Goal: Task Accomplishment & Management: Use online tool/utility

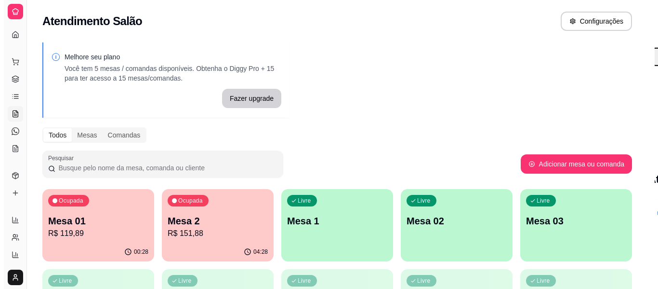
scroll to position [96, 0]
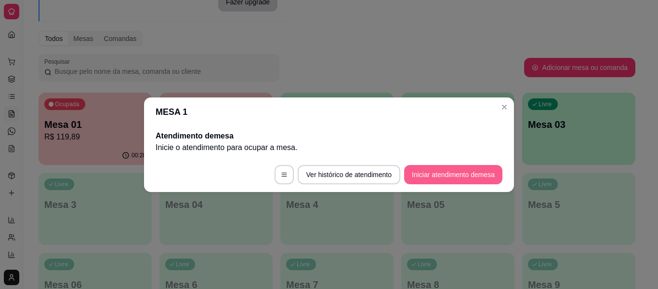
click at [447, 168] on button "Iniciar atendimento de mesa" at bounding box center [453, 174] width 98 height 19
click at [447, 168] on footer "Ver histórico de atendimento Iniciar atendimento de mesa" at bounding box center [329, 174] width 370 height 35
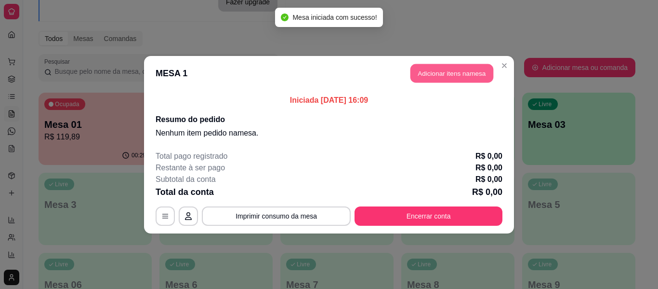
click at [434, 72] on button "Adicionar itens na mesa" at bounding box center [451, 73] width 83 height 19
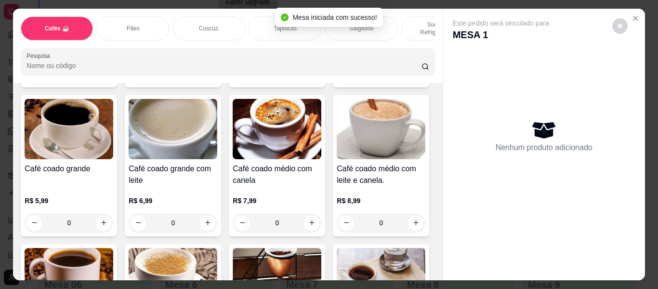
scroll to position [241, 0]
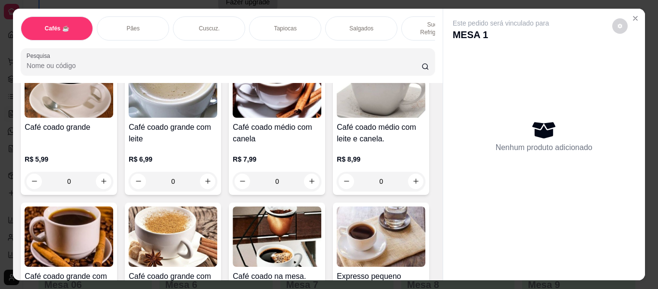
click at [412, 36] on icon "increase-product-quantity" at bounding box center [415, 31] width 7 height 7
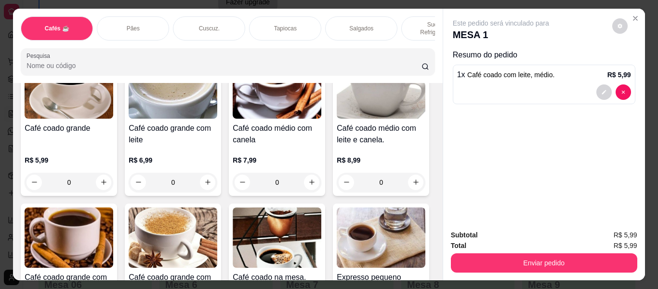
click at [412, 36] on icon "increase-product-quantity" at bounding box center [415, 32] width 7 height 7
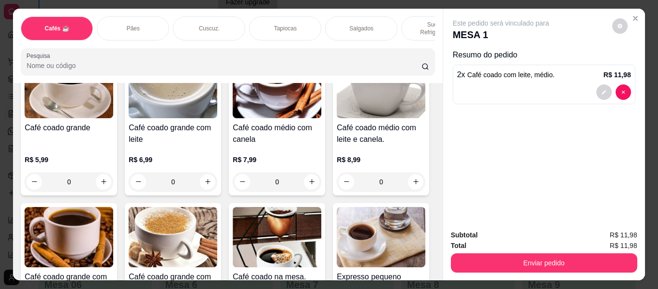
click at [412, 36] on icon "increase-product-quantity" at bounding box center [415, 32] width 7 height 7
type input "3"
click at [250, 23] on div "Tapiocas" at bounding box center [285, 28] width 72 height 24
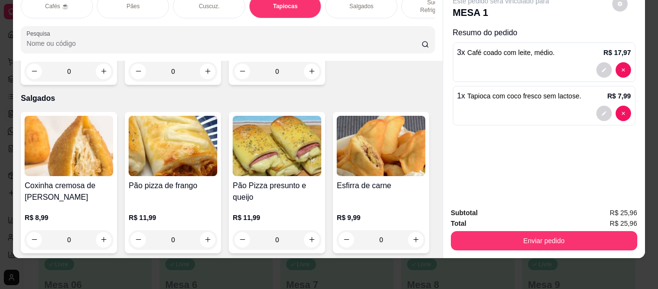
type input "2"
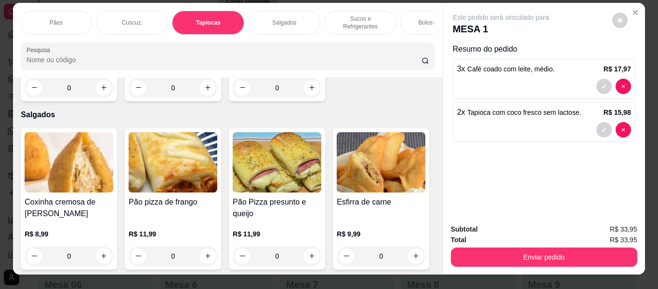
scroll to position [0, 0]
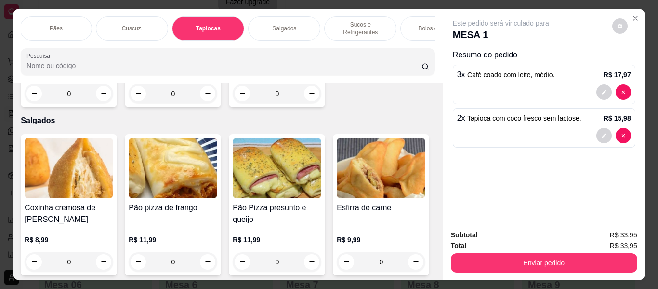
click at [407, 22] on div "Bolos e Tortas" at bounding box center [436, 28] width 72 height 24
click at [407, 52] on div at bounding box center [227, 61] width 402 height 19
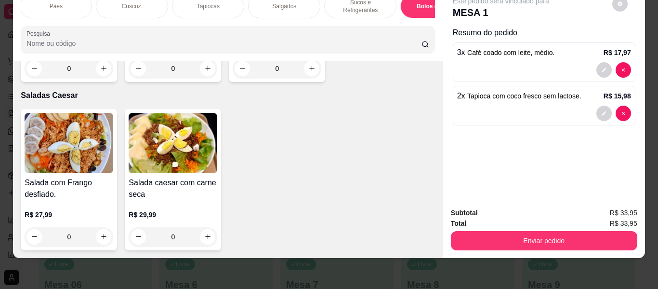
scroll to position [5762, 0]
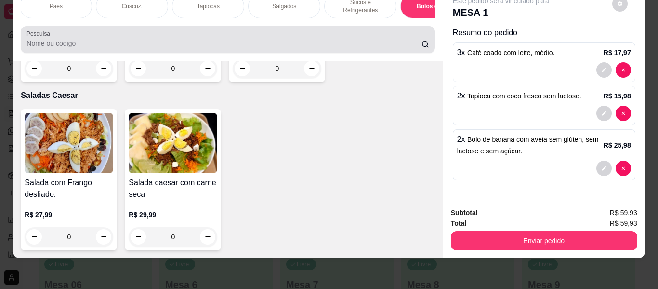
scroll to position [0, 0]
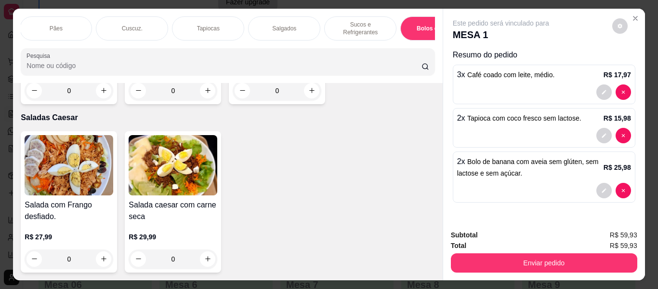
click at [376, 21] on p "Sucos e Refrigerantes" at bounding box center [360, 28] width 56 height 15
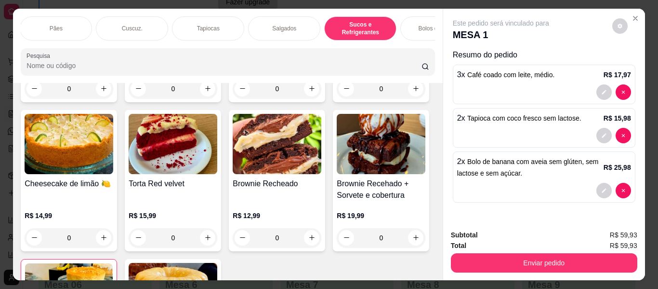
click at [425, 27] on p "Bolos e Tortas" at bounding box center [436, 29] width 37 height 8
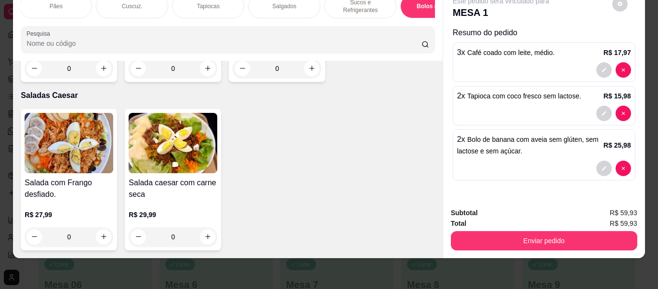
scroll to position [5762, 0]
type input "3"
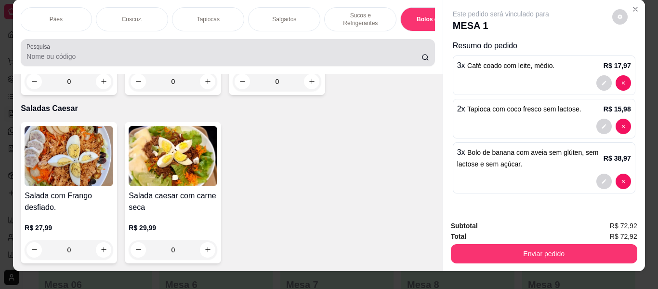
scroll to position [0, 0]
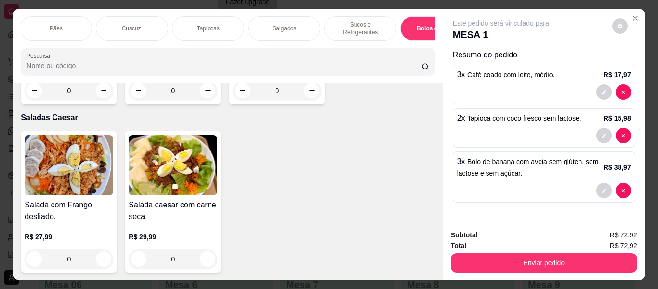
click at [361, 21] on p "Sucos e Refrigerantes" at bounding box center [360, 28] width 56 height 15
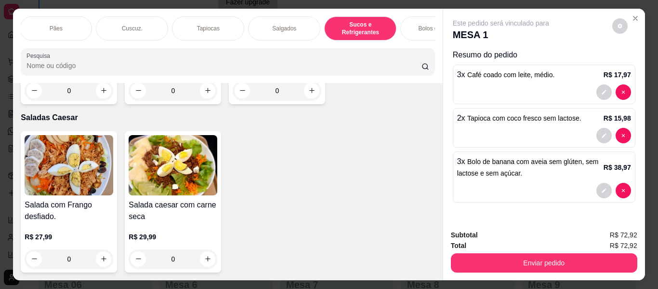
scroll to position [26, 0]
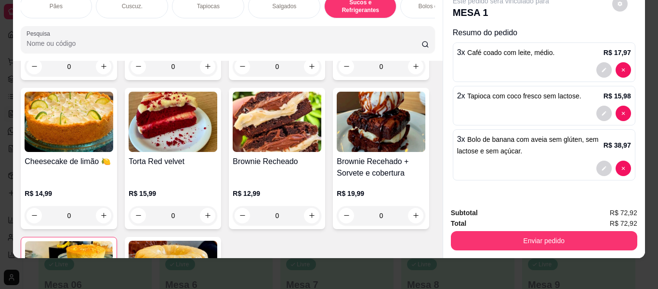
type input "1"
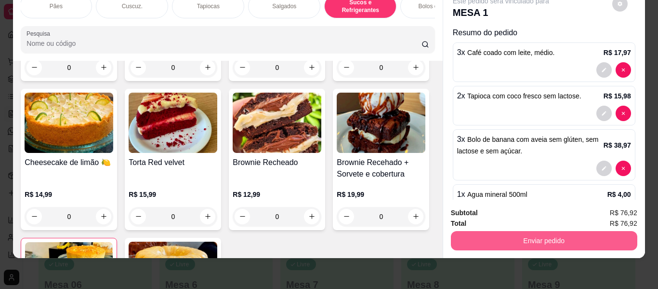
click at [500, 238] on button "Enviar pedido" at bounding box center [544, 240] width 186 height 19
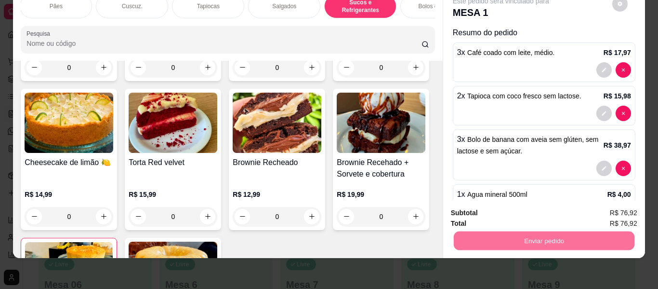
click at [616, 207] on button "Enviar pedido" at bounding box center [612, 209] width 53 height 18
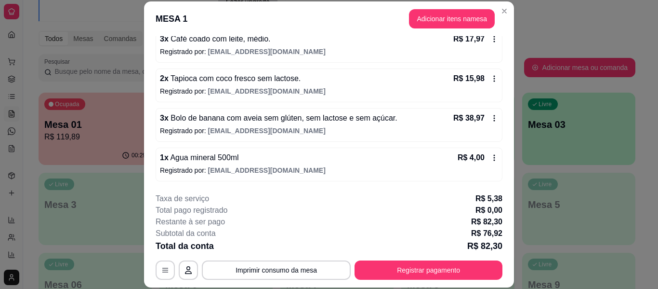
scroll to position [29, 0]
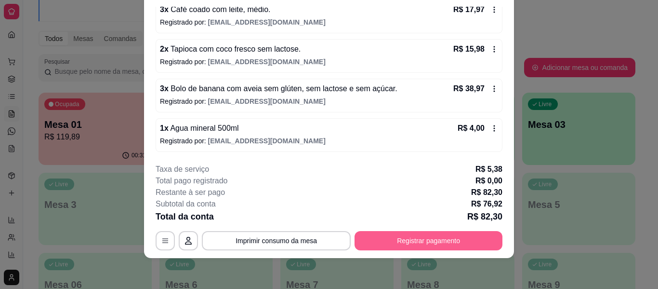
click at [395, 243] on button "Registrar pagamento" at bounding box center [429, 240] width 148 height 19
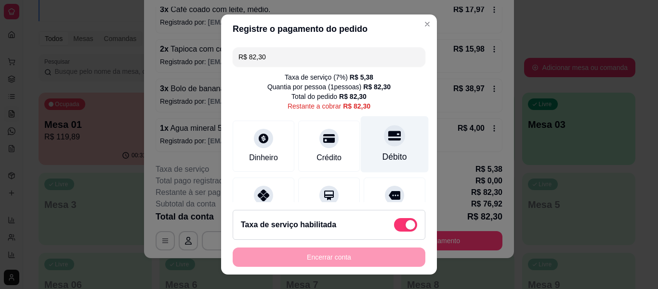
click at [379, 147] on div "Débito" at bounding box center [395, 144] width 68 height 56
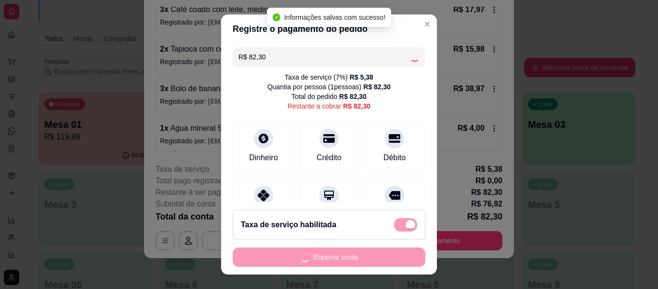
type input "R$ 0,00"
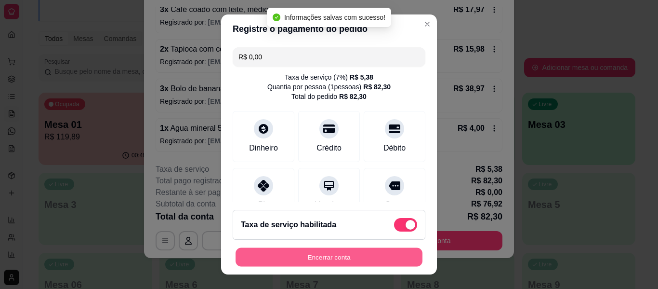
click at [316, 258] on button "Encerrar conta" at bounding box center [329, 257] width 187 height 19
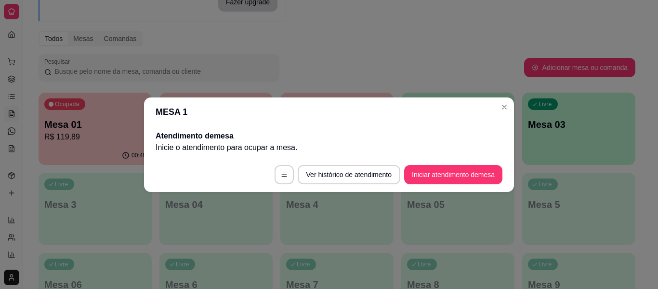
scroll to position [0, 0]
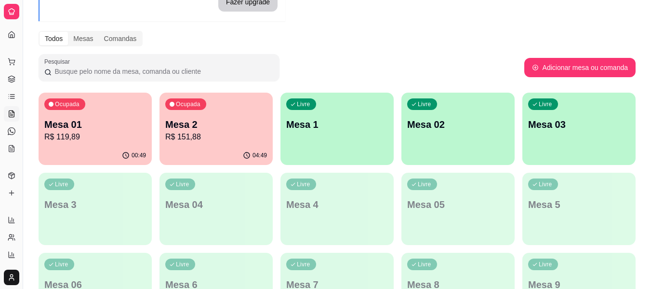
click at [385, 53] on div "Melhore seu plano Você tem 5 mesas / comandas disponíveis. Obtenha o Diggy Pro …" at bounding box center [337, 178] width 628 height 476
click at [306, 124] on p "Mesa 1" at bounding box center [337, 124] width 102 height 13
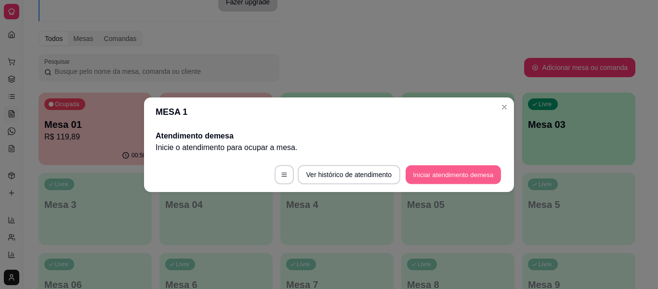
click at [474, 168] on button "Iniciar atendimento de mesa" at bounding box center [453, 174] width 95 height 19
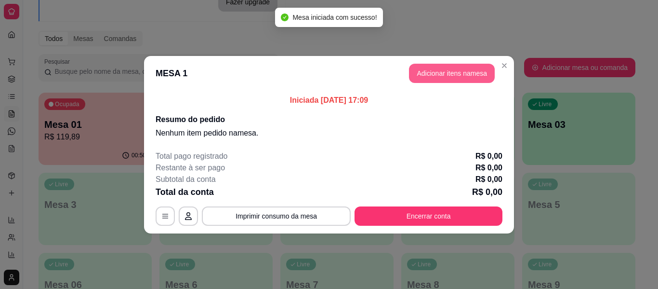
click at [447, 70] on button "Adicionar itens na mesa" at bounding box center [452, 73] width 86 height 19
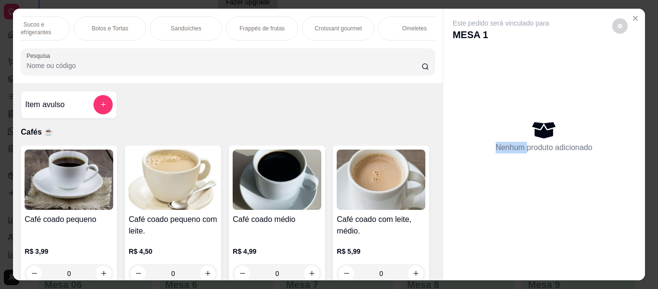
scroll to position [0, 405]
click at [417, 25] on p "Omeletes" at bounding box center [413, 29] width 25 height 8
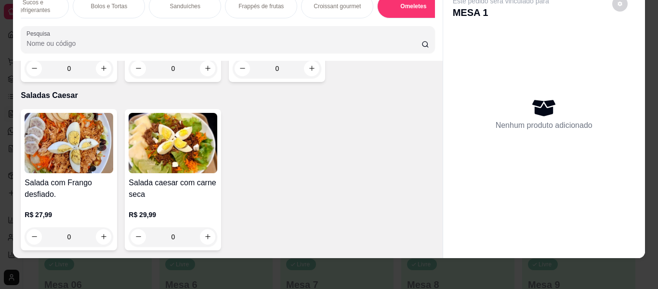
scroll to position [6627, 0]
click at [204, 72] on icon "increase-product-quantity" at bounding box center [207, 68] width 7 height 7
type input "1"
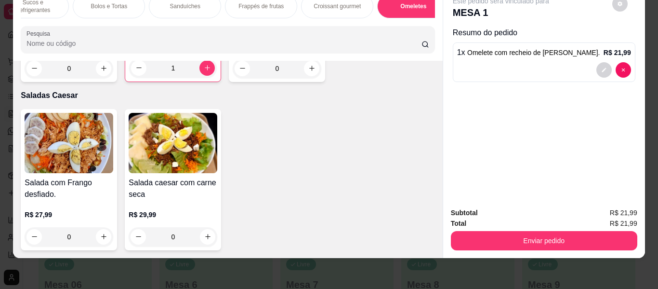
click at [145, 195] on div "Salada caesar com carne seca R$ 29,99 0" at bounding box center [173, 179] width 96 height 141
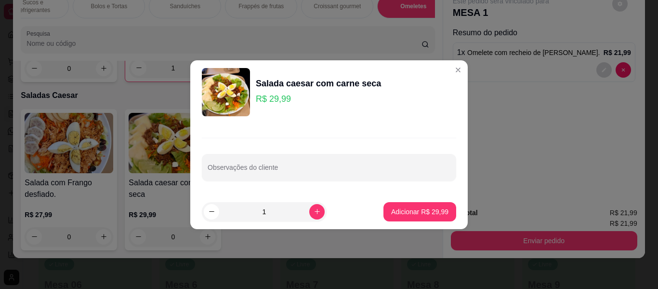
click at [234, 224] on footer "1 Adicionar R$ 29,99" at bounding box center [328, 211] width 277 height 35
click at [332, 62] on header "Salada caesar com carne seca R$ 29,99" at bounding box center [328, 92] width 277 height 64
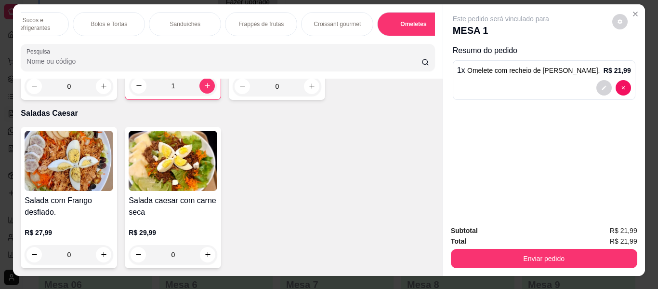
scroll to position [0, 0]
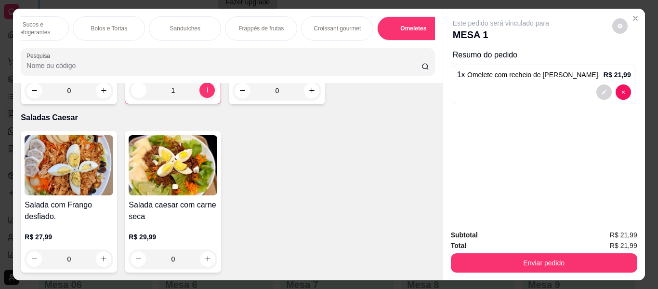
click at [54, 21] on p "Sucos e Refrigerantes" at bounding box center [33, 28] width 56 height 15
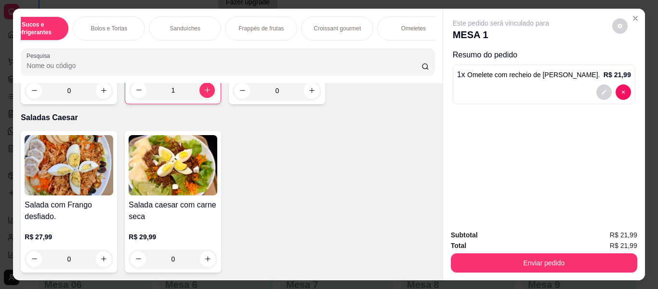
scroll to position [26, 0]
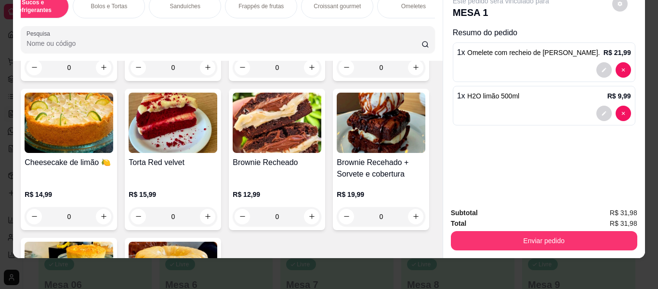
type input "0"
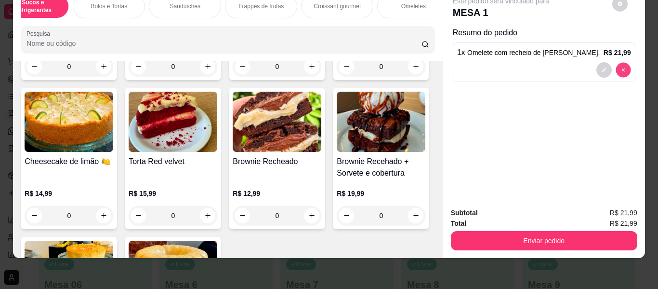
type input "0"
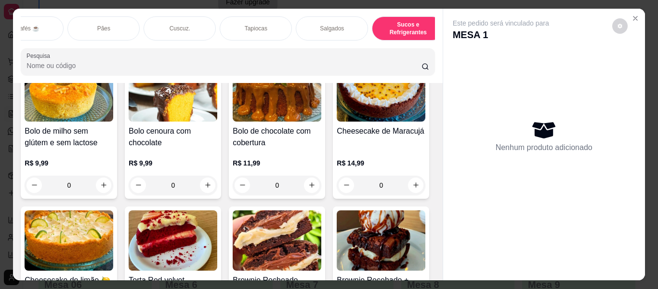
scroll to position [0, 0]
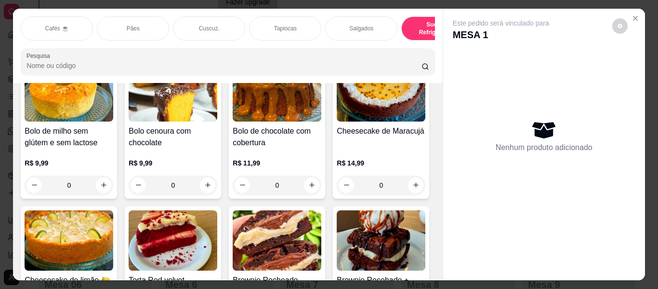
click at [72, 16] on div "Cafés ☕" at bounding box center [57, 28] width 72 height 24
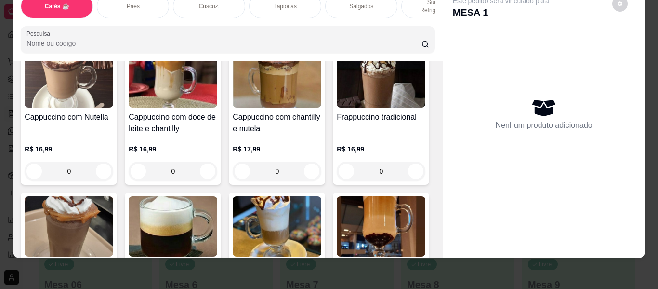
scroll to position [959, 0]
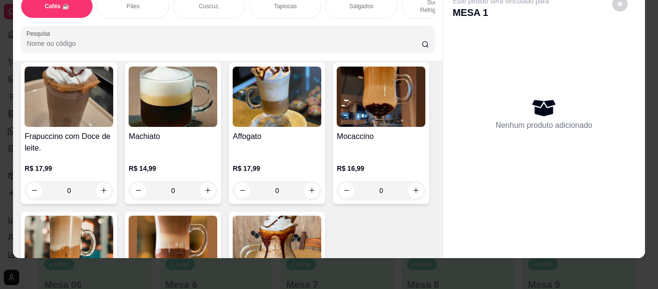
scroll to position [1103, 0]
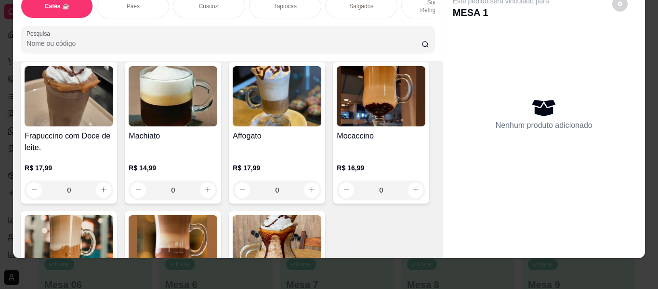
type input "1"
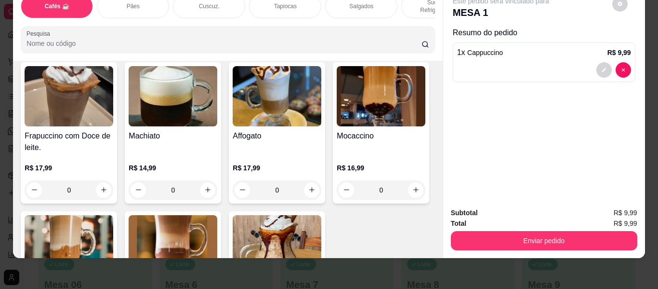
scroll to position [1296, 0]
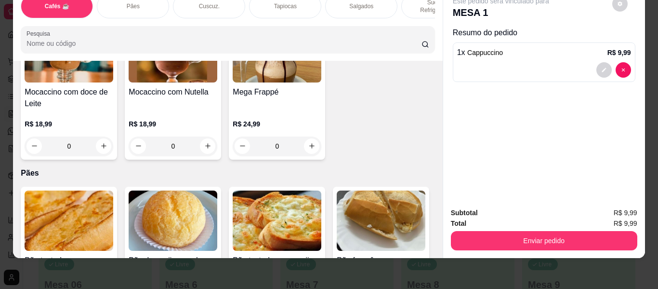
type input "1"
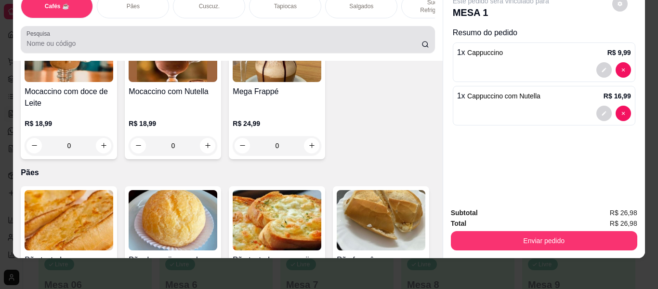
scroll to position [0, 0]
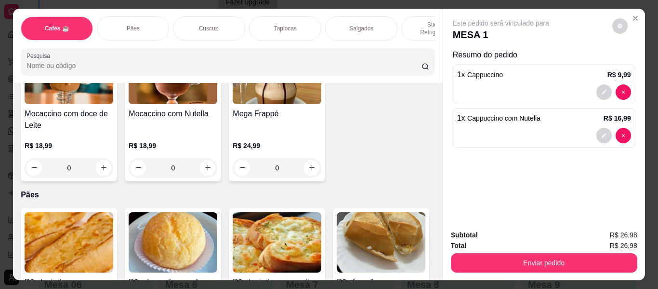
click at [144, 20] on div "Pães" at bounding box center [133, 28] width 72 height 24
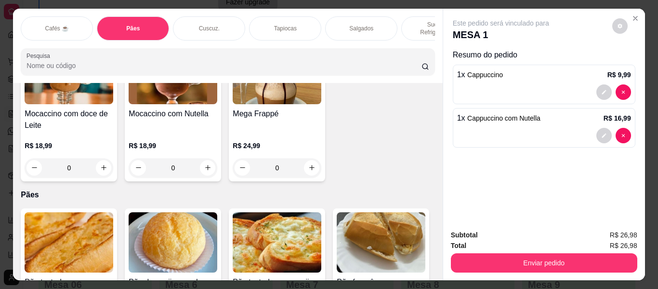
scroll to position [26, 0]
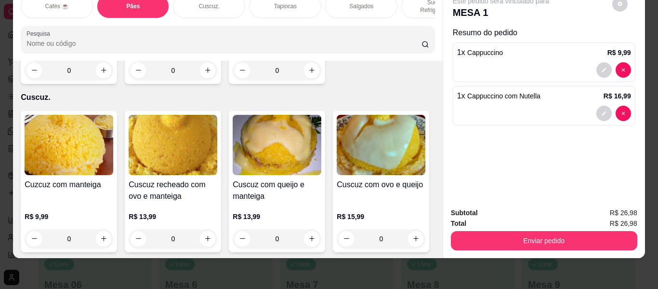
type input "2"
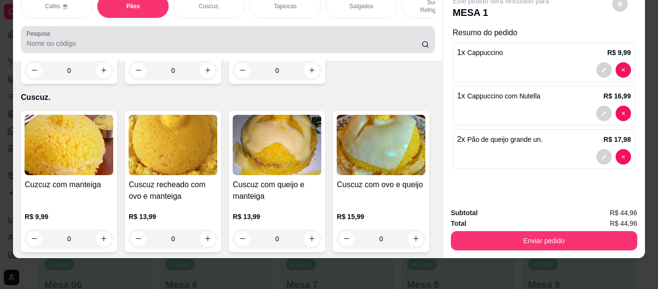
scroll to position [0, 0]
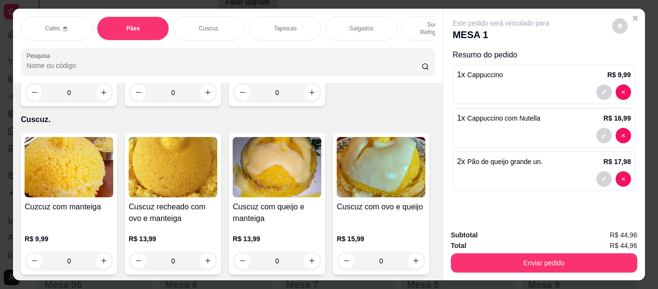
click at [413, 24] on p "Sucos e Refrigerantes" at bounding box center [437, 28] width 56 height 15
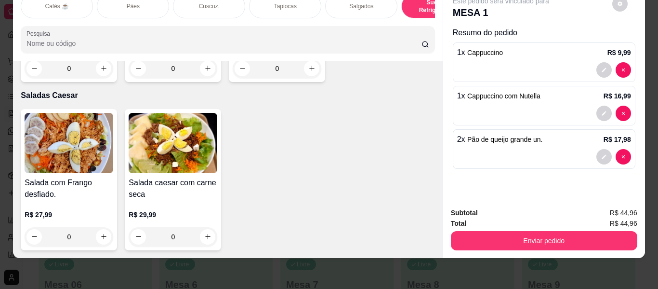
scroll to position [5601, 0]
type input "1"
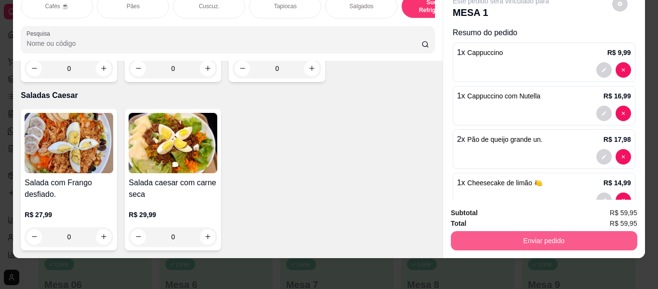
click at [530, 231] on button "Enviar pedido" at bounding box center [544, 240] width 186 height 19
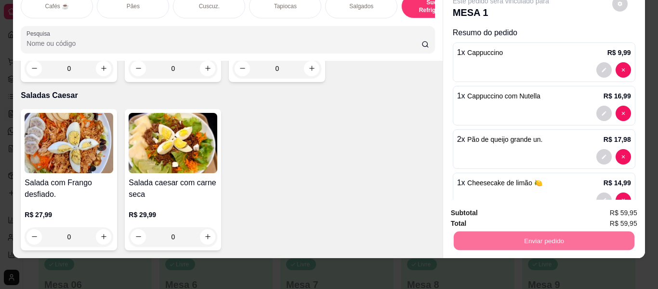
click at [609, 206] on button "Enviar pedido" at bounding box center [612, 209] width 54 height 18
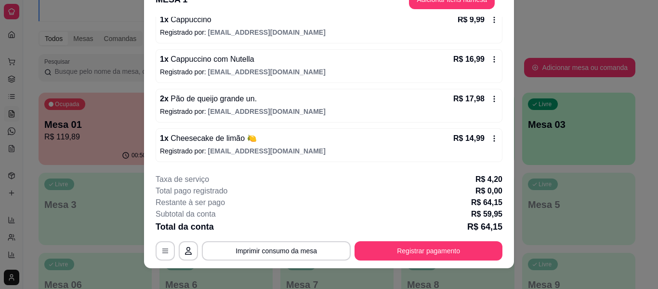
scroll to position [29, 0]
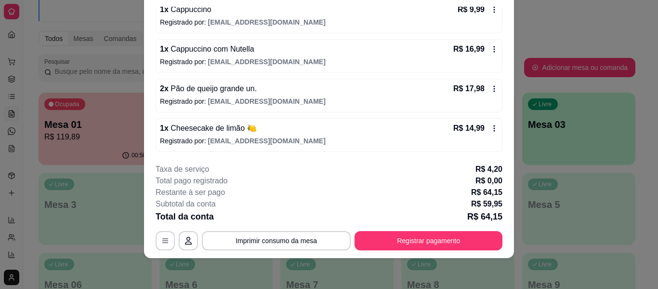
click at [413, 224] on div "**********" at bounding box center [329, 206] width 347 height 87
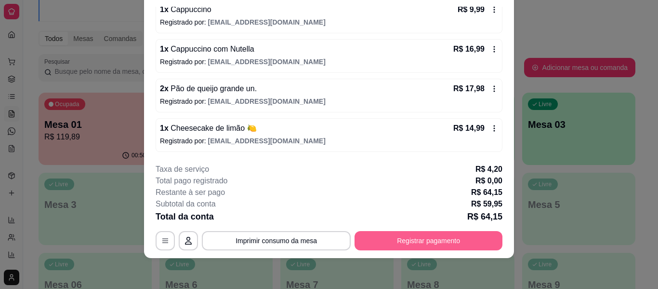
click at [410, 239] on button "Registrar pagamento" at bounding box center [429, 240] width 148 height 19
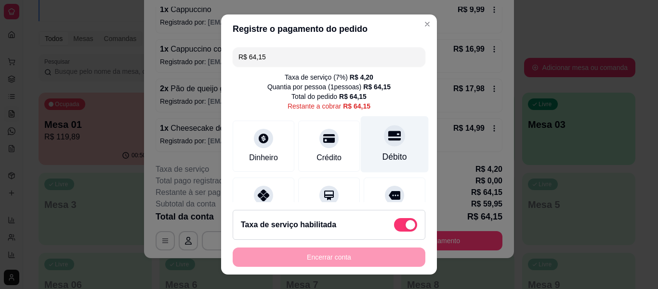
click at [389, 143] on div "Débito" at bounding box center [395, 144] width 68 height 56
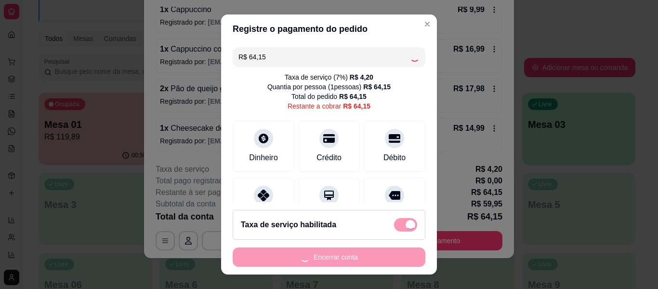
type input "R$ 0,00"
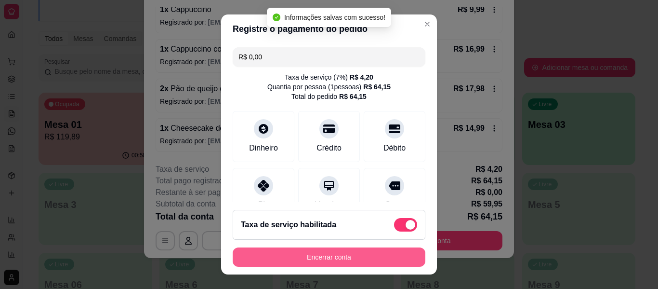
click at [355, 257] on button "Encerrar conta" at bounding box center [329, 256] width 193 height 19
click at [355, 257] on div "Encerrar conta" at bounding box center [329, 256] width 193 height 19
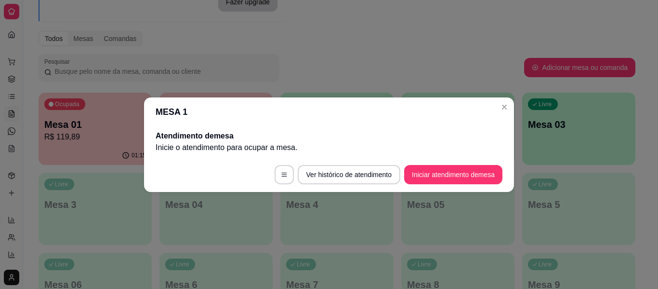
scroll to position [0, 0]
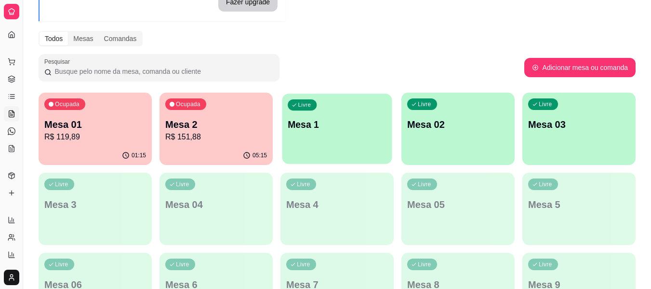
click at [323, 136] on div "Livre Mesa 1" at bounding box center [337, 122] width 110 height 59
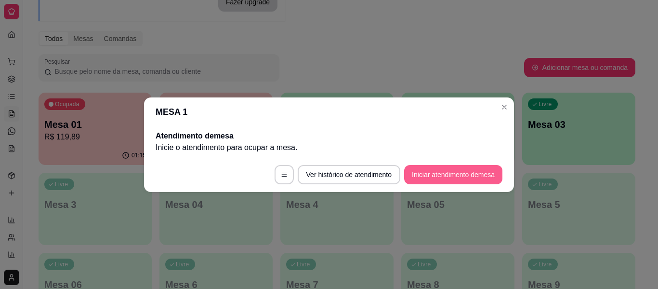
click at [411, 172] on button "Iniciar atendimento de mesa" at bounding box center [453, 174] width 98 height 19
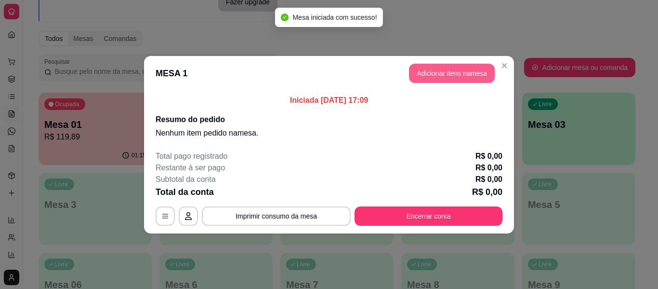
click at [420, 65] on button "Adicionar itens na mesa" at bounding box center [452, 73] width 86 height 19
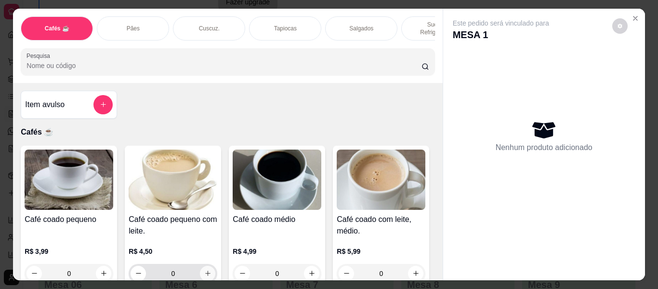
click at [204, 269] on icon "increase-product-quantity" at bounding box center [207, 272] width 7 height 7
type input "1"
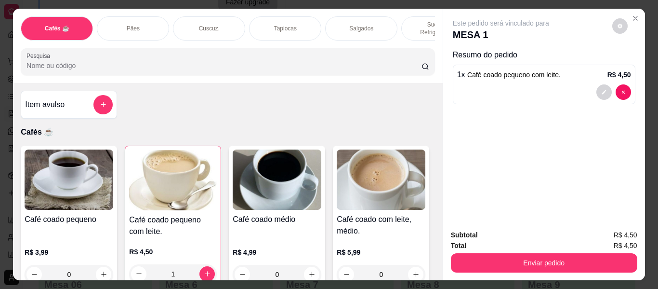
click at [146, 16] on div "Pães" at bounding box center [133, 28] width 72 height 24
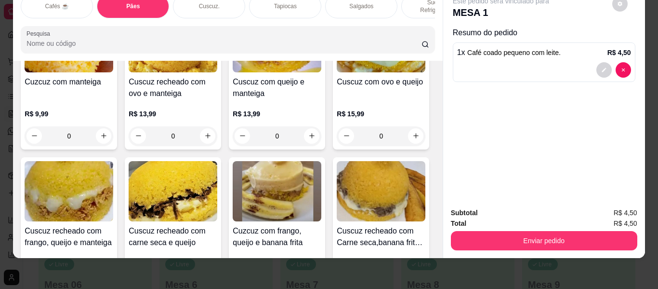
scroll to position [2175, 0]
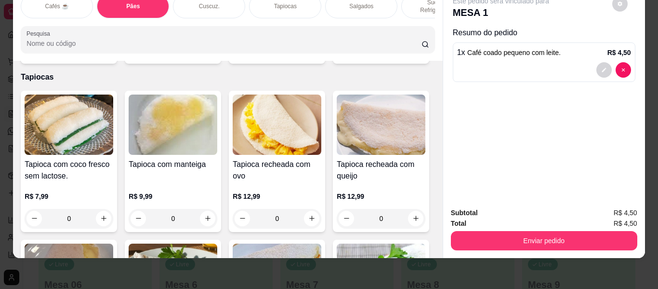
type input "1"
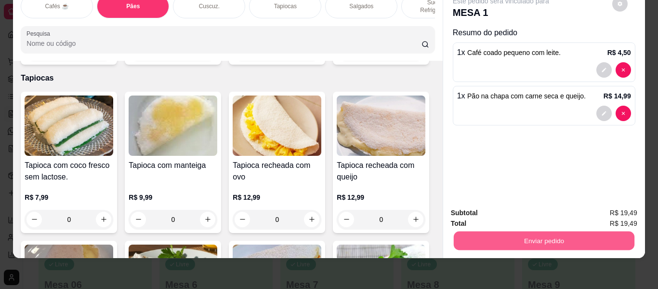
click at [484, 231] on button "Enviar pedido" at bounding box center [543, 240] width 181 height 19
click at [623, 206] on button "Enviar pedido" at bounding box center [612, 209] width 54 height 18
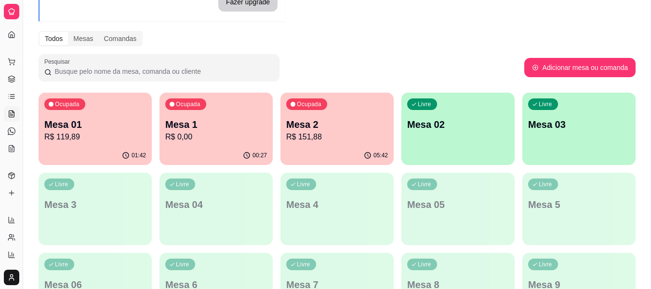
click at [475, 121] on p "Mesa 02" at bounding box center [458, 124] width 102 height 13
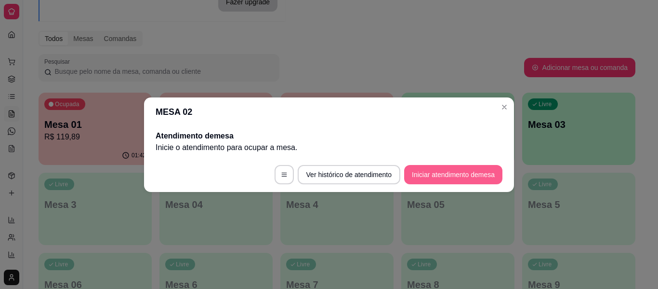
click at [444, 173] on button "Iniciar atendimento de mesa" at bounding box center [453, 174] width 98 height 19
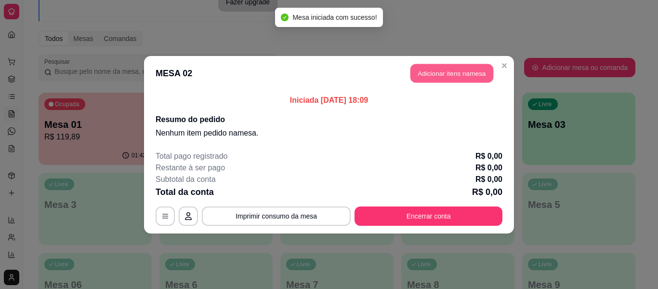
click at [461, 72] on button "Adicionar itens na mesa" at bounding box center [451, 73] width 83 height 19
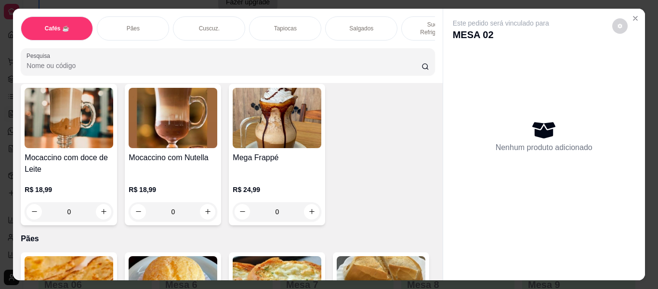
scroll to position [1156, 0]
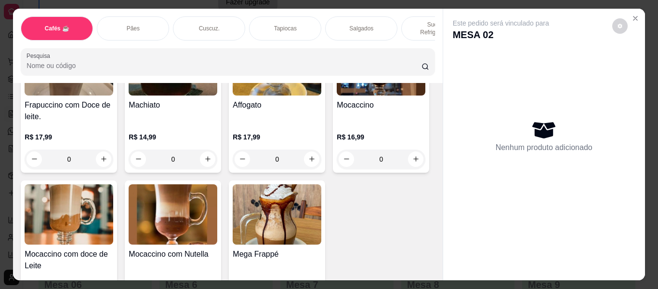
type input "1"
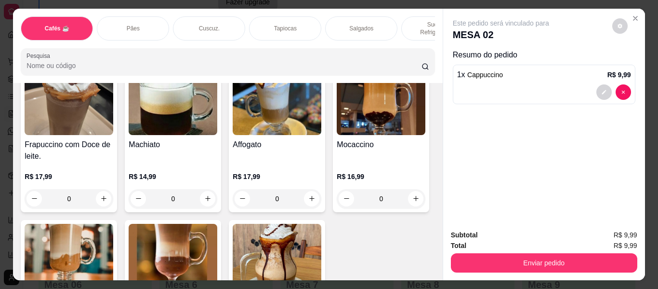
scroll to position [1108, 0]
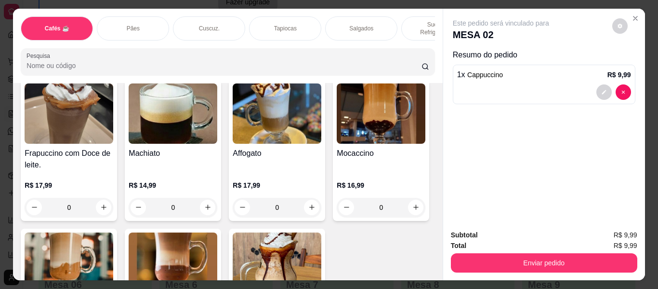
type input "1"
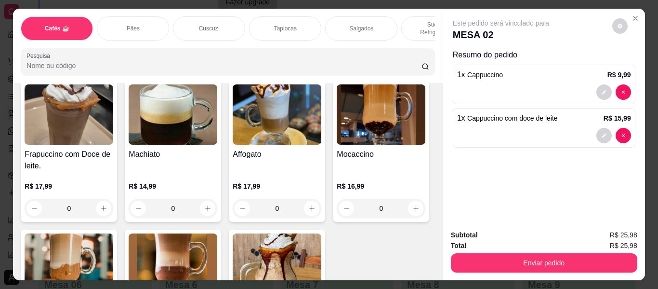
click at [412, 21] on p "Sucos e Refrigerantes" at bounding box center [437, 28] width 56 height 15
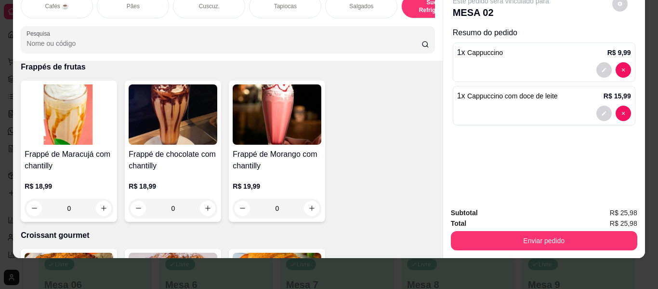
scroll to position [4975, 0]
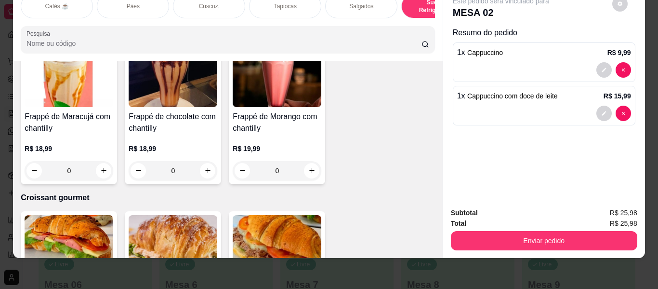
type input "1"
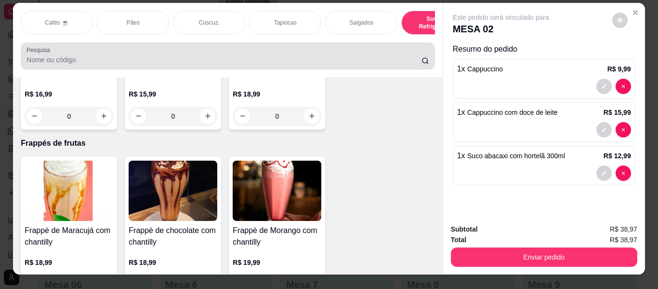
scroll to position [0, 0]
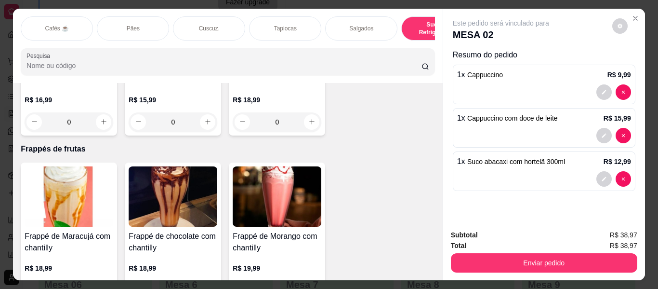
click at [261, 22] on div "Tapiocas" at bounding box center [285, 28] width 72 height 24
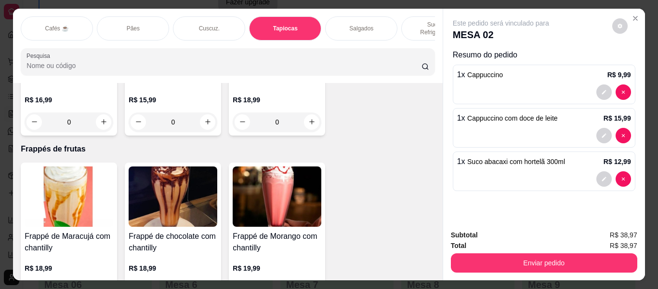
scroll to position [22, 0]
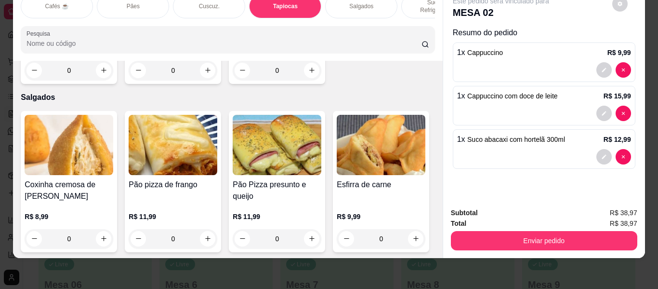
type input "1"
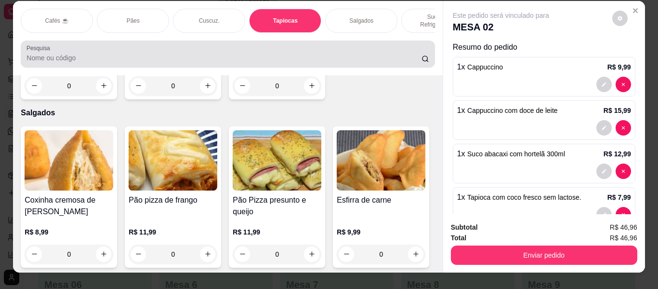
scroll to position [0, 0]
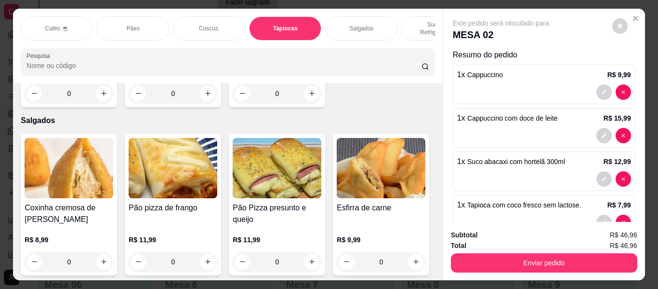
click at [417, 16] on div "Sucos e Refrigerantes" at bounding box center [437, 28] width 72 height 24
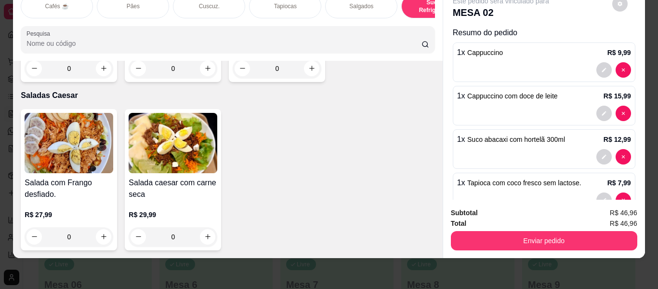
scroll to position [5795, 0]
type input "1"
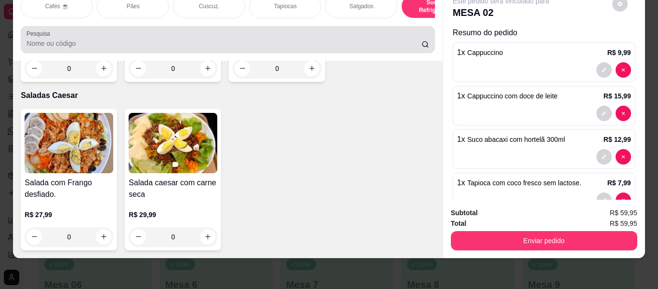
scroll to position [0, 0]
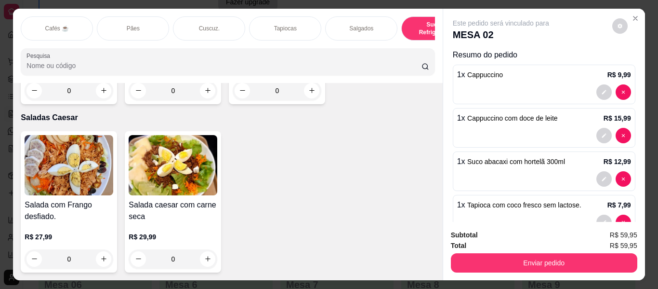
click at [138, 23] on div "Pães" at bounding box center [133, 28] width 72 height 24
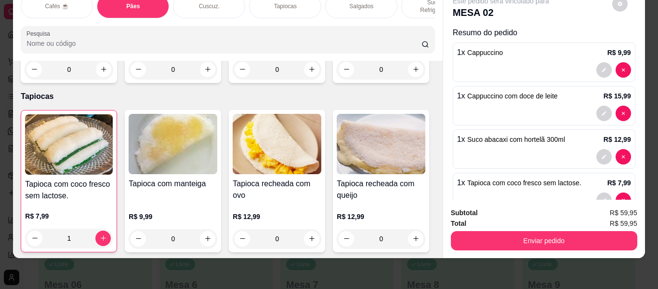
scroll to position [2223, 0]
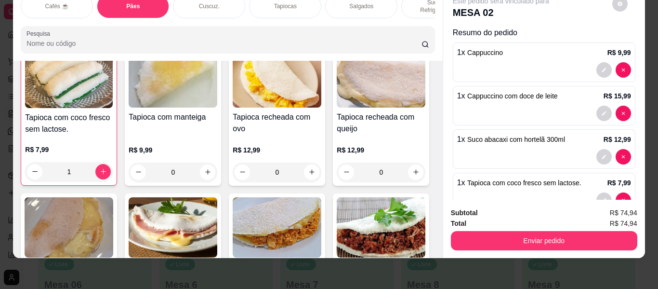
type input "2"
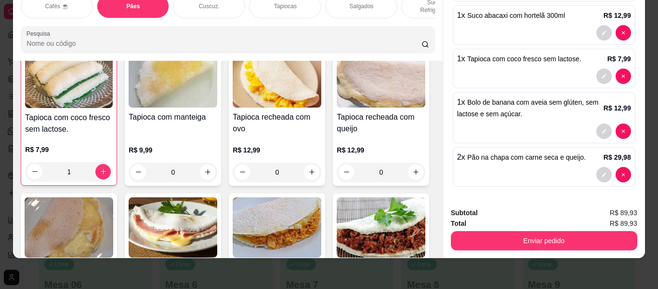
scroll to position [26, 0]
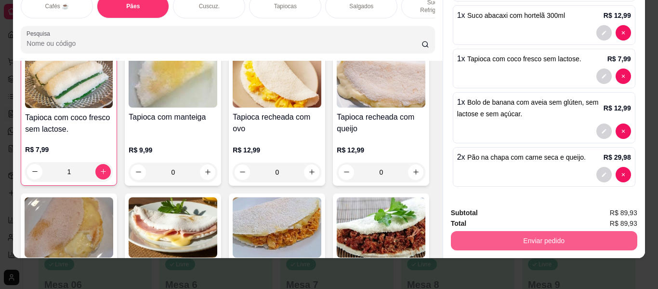
click at [526, 233] on button "Enviar pedido" at bounding box center [544, 240] width 186 height 19
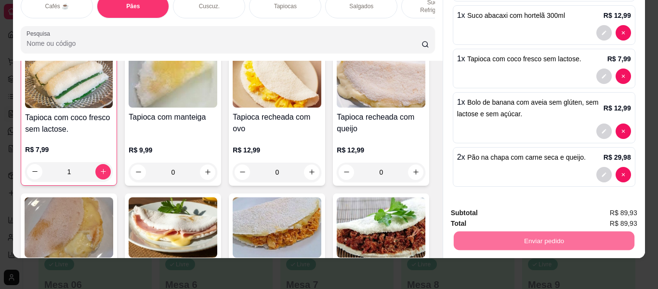
click at [612, 208] on button "Enviar pedido" at bounding box center [612, 209] width 54 height 18
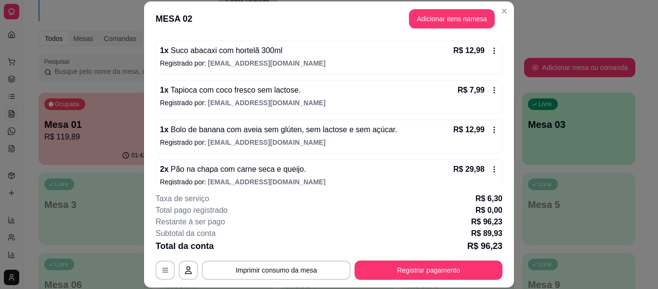
scroll to position [177, 0]
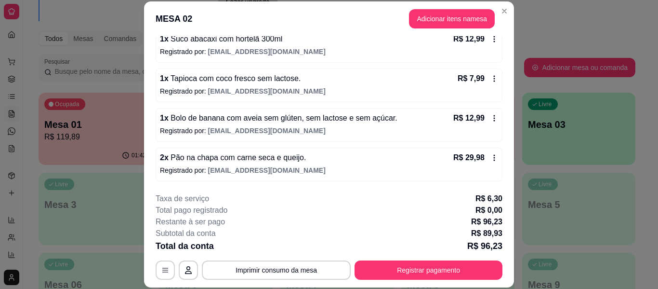
click at [336, 127] on p "Registrado por: [EMAIL_ADDRESS][DOMAIN_NAME]" at bounding box center [329, 131] width 338 height 10
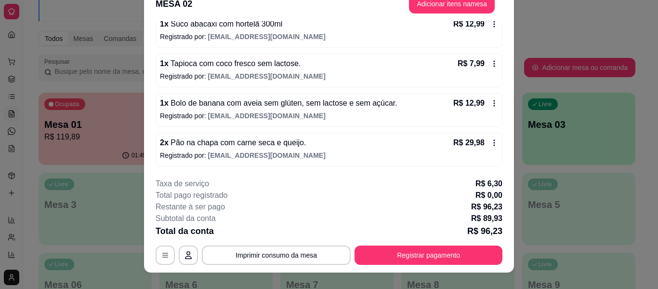
scroll to position [29, 0]
